Goal: Transaction & Acquisition: Purchase product/service

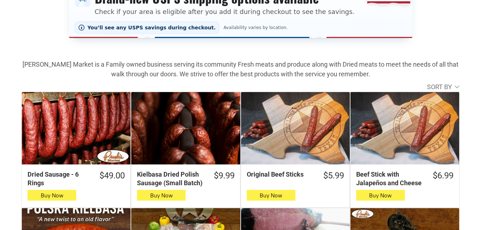
scroll to position [215, 0]
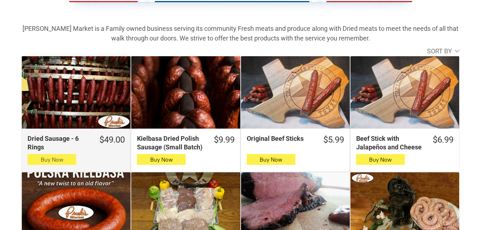
click at [30, 159] on button "Buy Now" at bounding box center [52, 159] width 49 height 11
click at [43, 164] on button "Buy Now" at bounding box center [52, 159] width 49 height 11
click at [68, 161] on button "Buy Now" at bounding box center [52, 159] width 49 height 11
